Goal: Check status: Check status

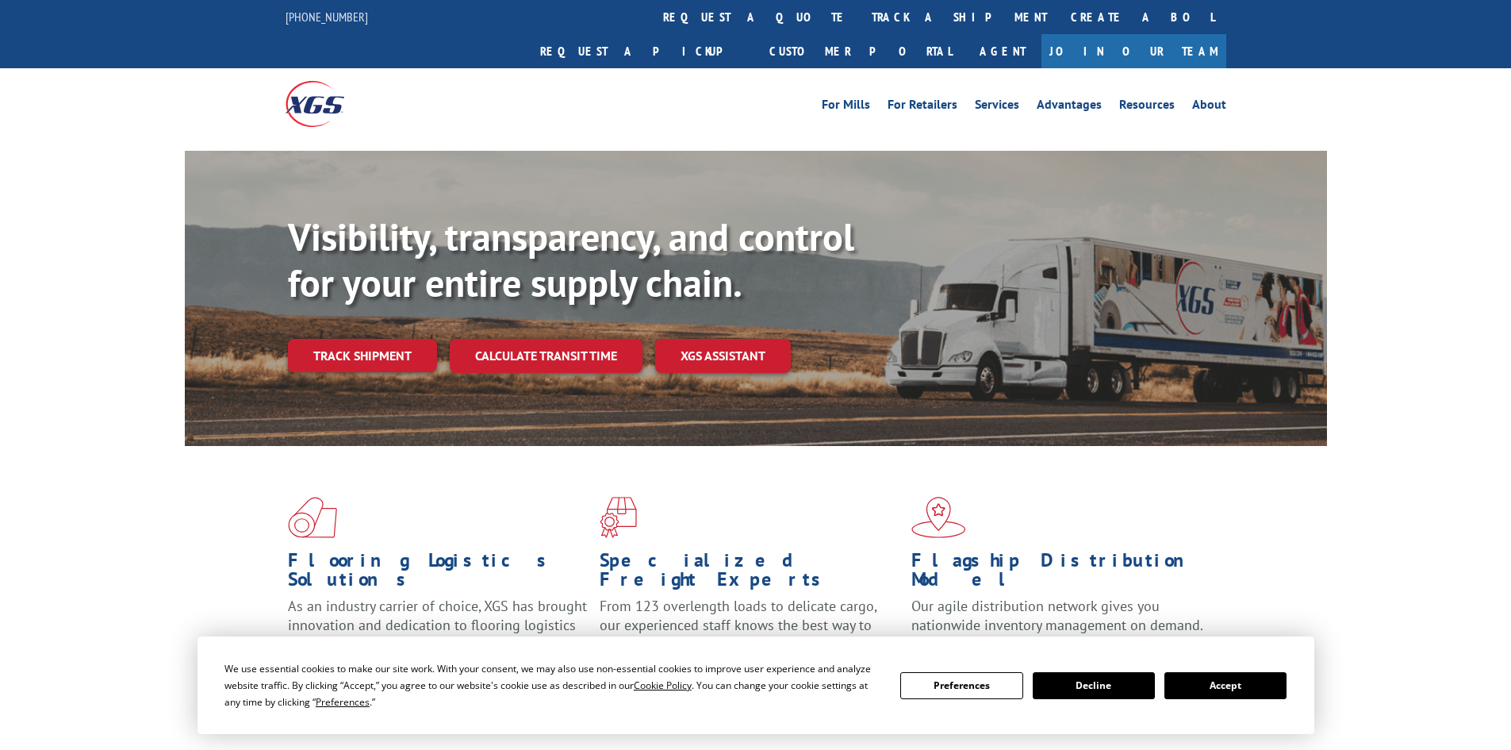
click at [375, 343] on div "Visibility, transparency, and control for your entire supply chain. Track shipm…" at bounding box center [807, 324] width 1039 height 221
click at [367, 339] on link "Track shipment" at bounding box center [362, 355] width 149 height 33
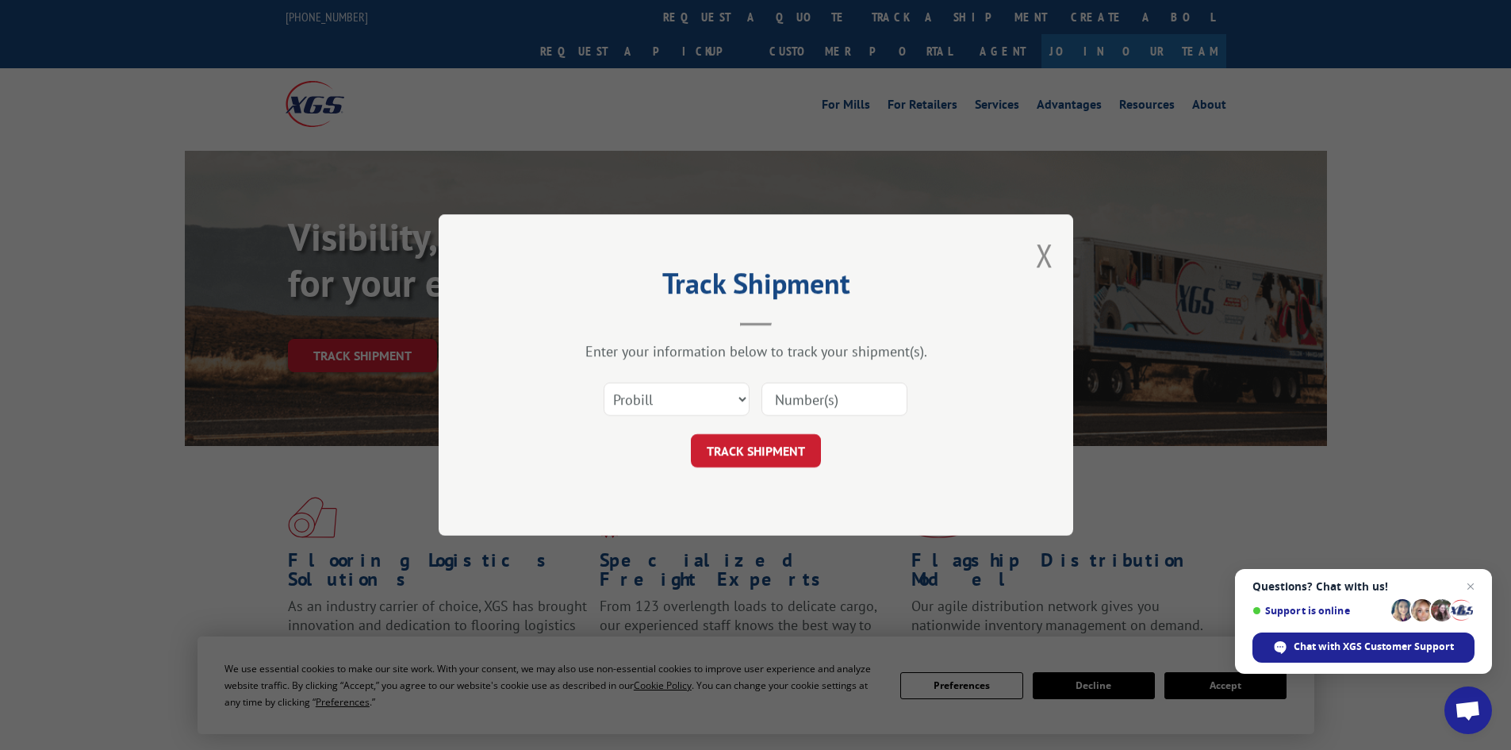
paste input "16755604"
type input "16755604"
click at [787, 450] on button "TRACK SHIPMENT" at bounding box center [756, 450] width 130 height 33
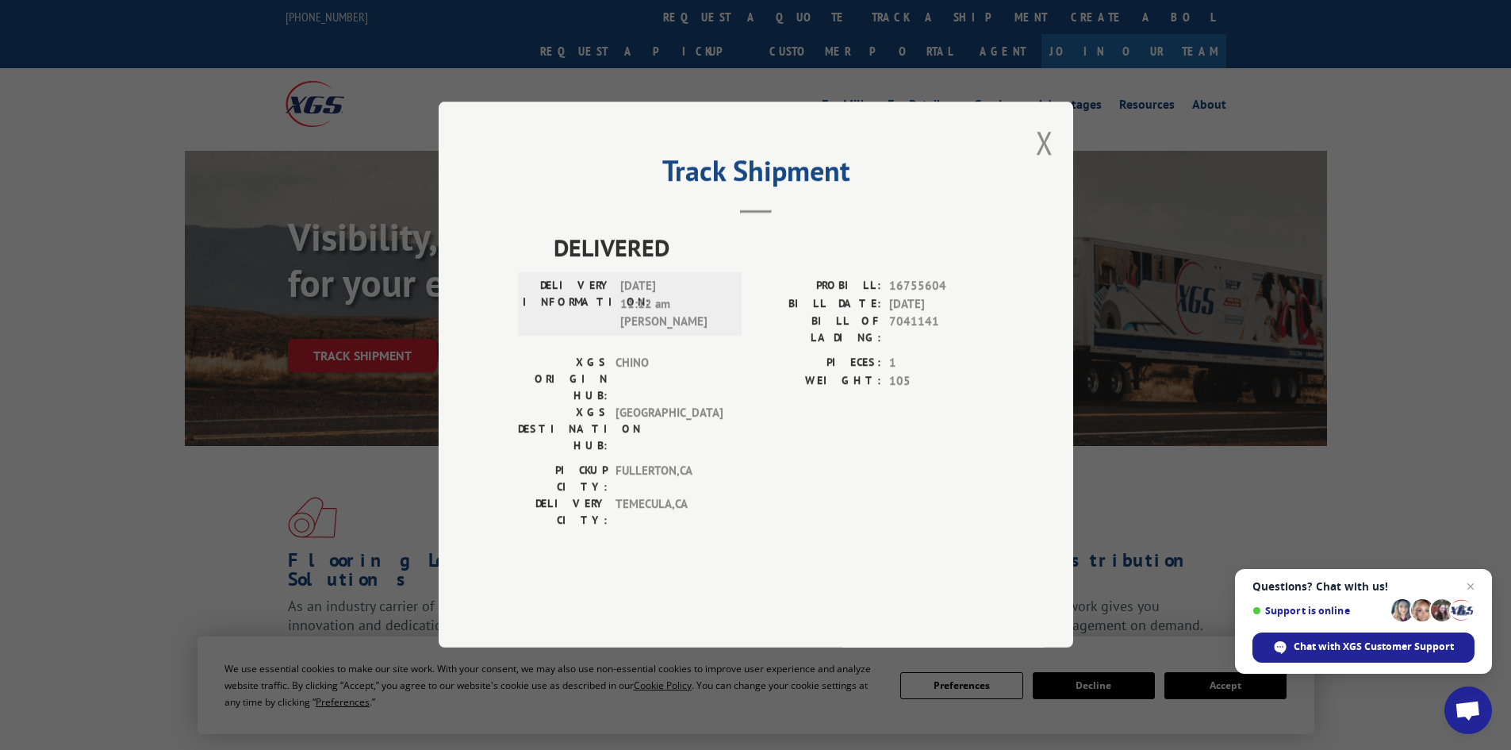
click at [1049, 163] on button "Close modal" at bounding box center [1044, 142] width 17 height 42
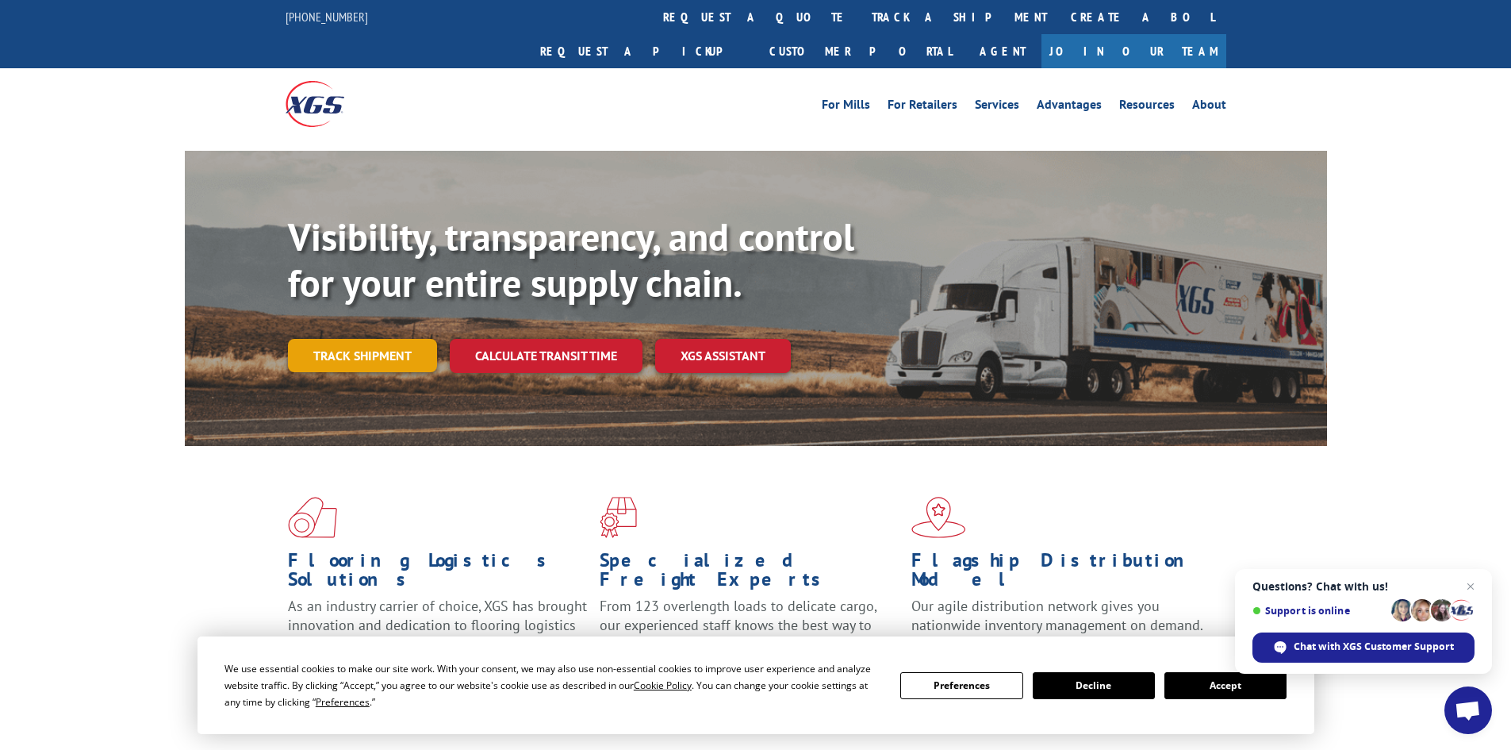
click at [321, 339] on link "Track shipment" at bounding box center [362, 355] width 149 height 33
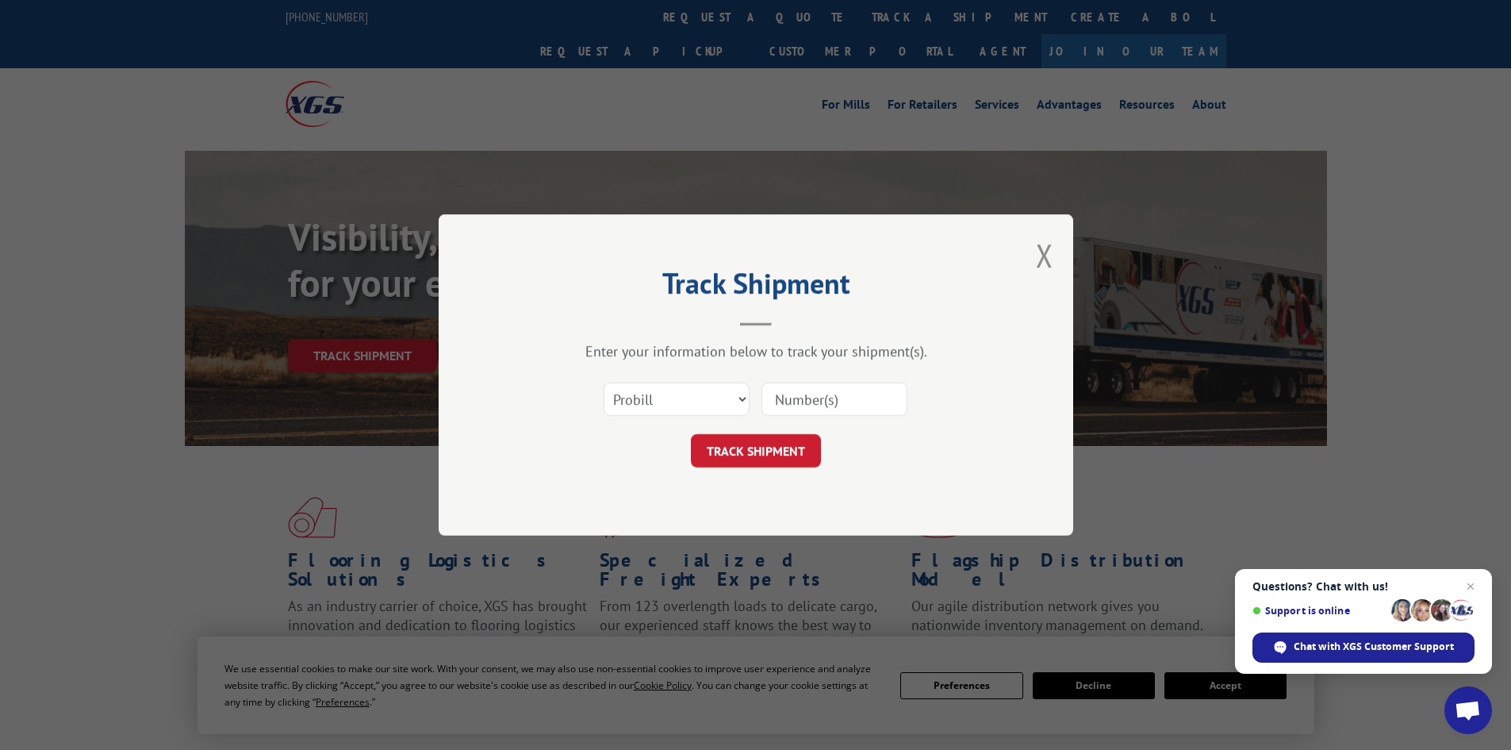
click at [791, 398] on input at bounding box center [834, 398] width 146 height 33
paste input "17523031"
type input "17523031"
click at [799, 456] on button "TRACK SHIPMENT" at bounding box center [756, 450] width 130 height 33
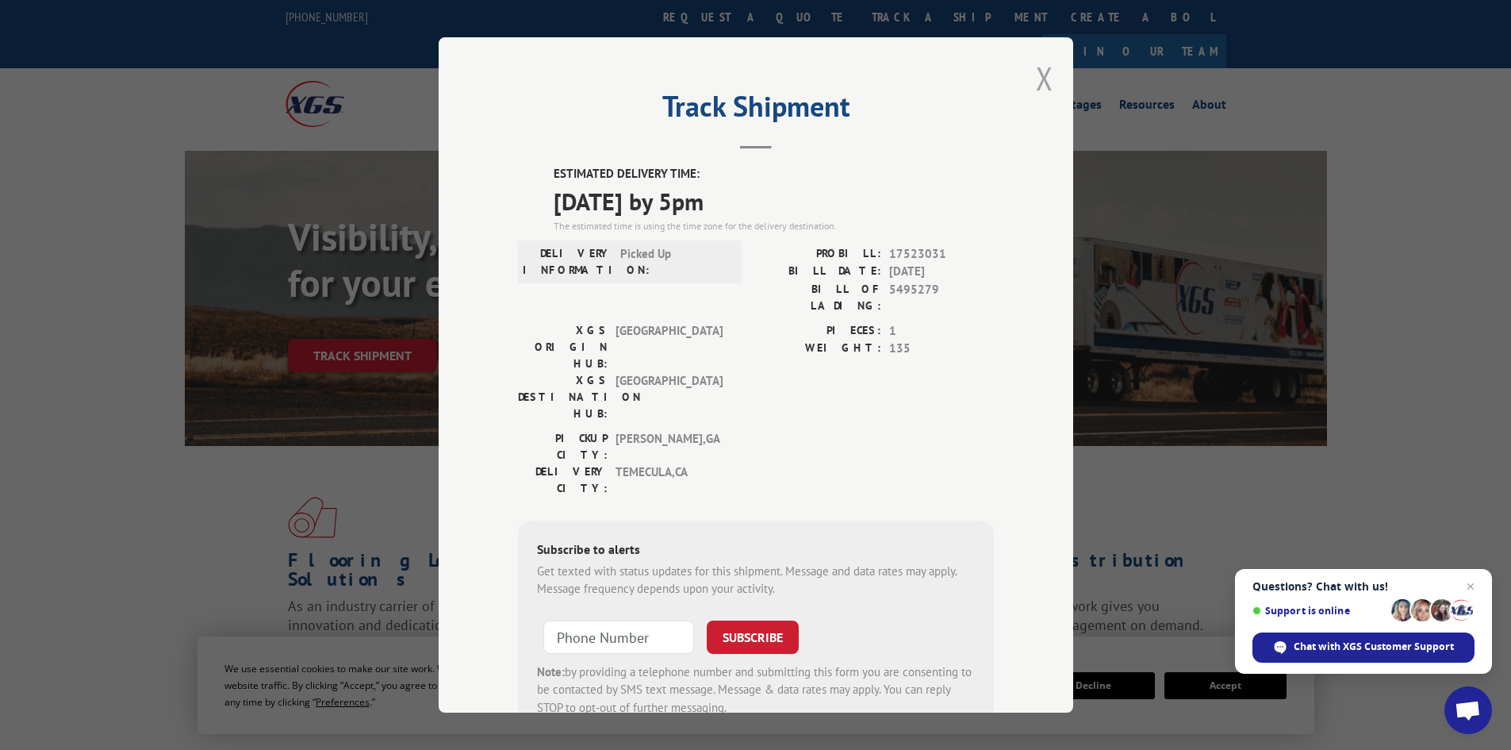
click at [1036, 76] on button "Close modal" at bounding box center [1044, 78] width 17 height 42
